Goal: Navigation & Orientation: Find specific page/section

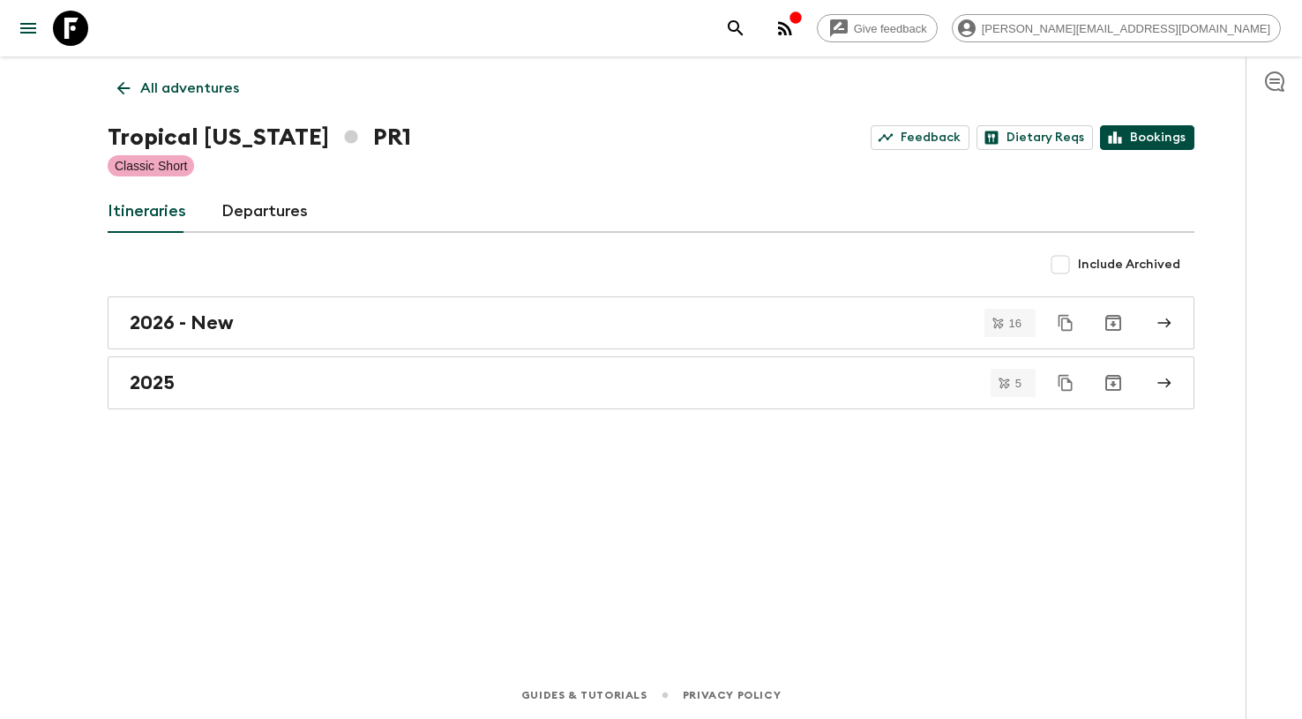
click at [1172, 130] on link "Bookings" at bounding box center [1147, 137] width 94 height 25
click at [203, 86] on p "All adventures" at bounding box center [189, 88] width 99 height 21
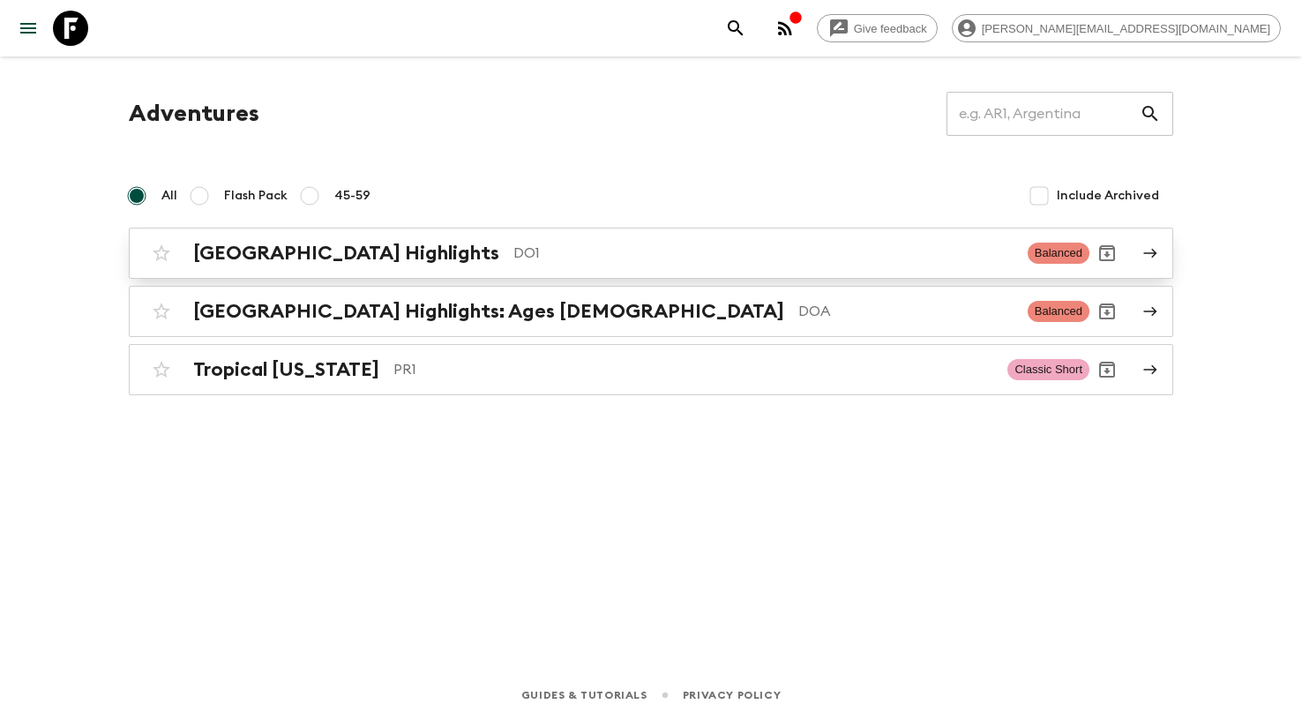
click at [460, 257] on h2 "[GEOGRAPHIC_DATA] Highlights" at bounding box center [346, 253] width 306 height 23
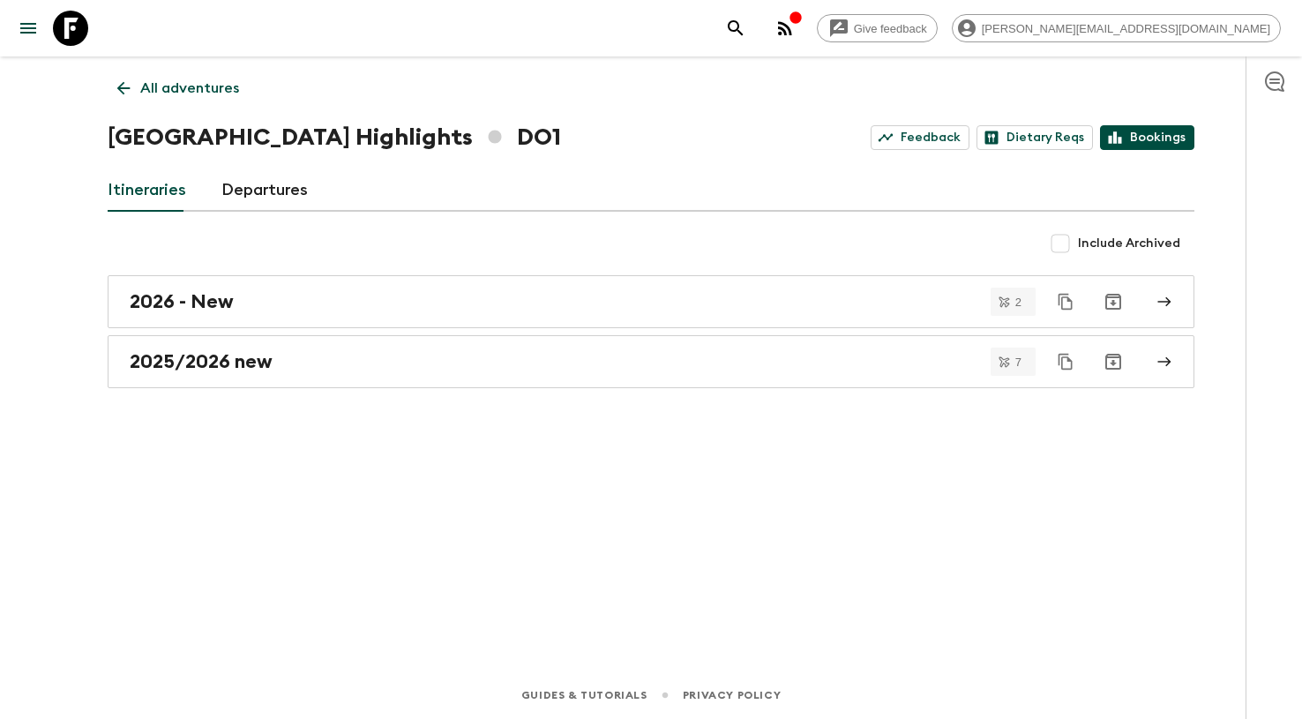
click at [1174, 135] on link "Bookings" at bounding box center [1147, 137] width 94 height 25
